Goal: Information Seeking & Learning: Learn about a topic

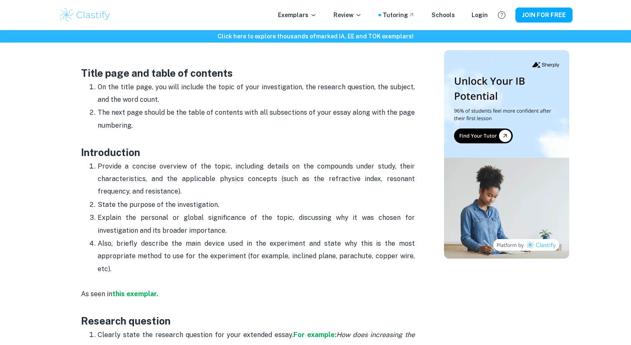
scroll to position [417, 0]
drag, startPoint x: 100, startPoint y: 167, endPoint x: 112, endPoint y: 261, distance: 95.1
click at [112, 261] on ol "Provide a concise overview of the topic, including details on the compounds und…" at bounding box center [248, 219] width 334 height 116
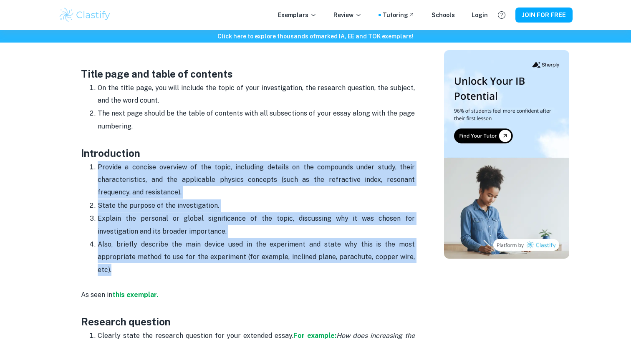
drag, startPoint x: 98, startPoint y: 166, endPoint x: 288, endPoint y: 272, distance: 217.3
click at [288, 272] on ol "Provide a concise overview of the topic, including details on the compounds und…" at bounding box center [248, 219] width 334 height 116
copy ol "Provide a concise overview of the topic, including details on the compounds und…"
click at [129, 295] on strong "this exemplar." at bounding box center [135, 295] width 46 height 8
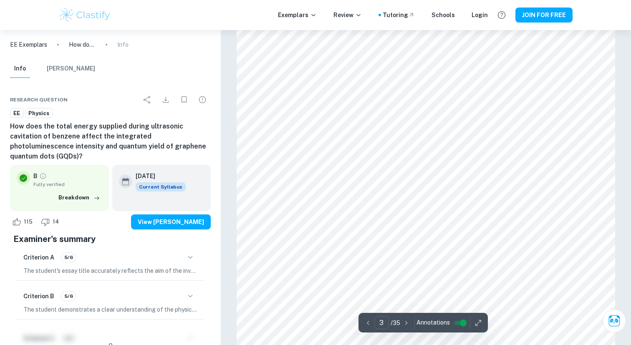
scroll to position [1233, 0]
type input "4"
